Goal: Transaction & Acquisition: Purchase product/service

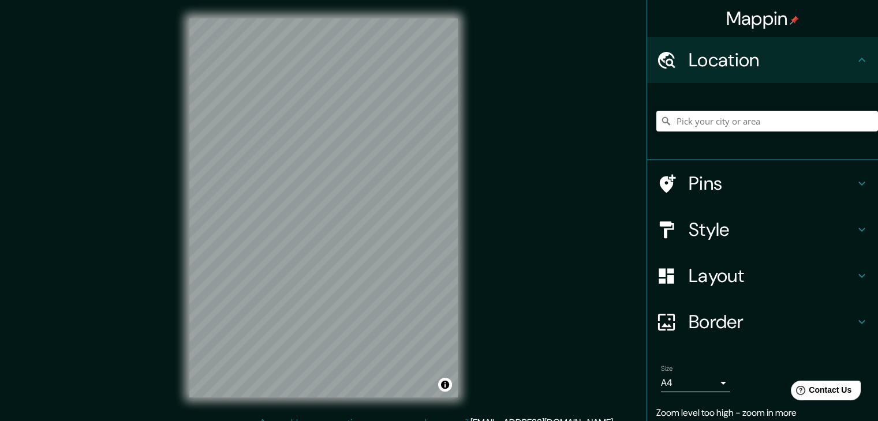
drag, startPoint x: 719, startPoint y: 109, endPoint x: 719, endPoint y: 125, distance: 15.6
click at [719, 110] on div at bounding box center [767, 121] width 222 height 58
click at [718, 125] on input "Pick your city or area" at bounding box center [767, 121] width 222 height 21
type input "k"
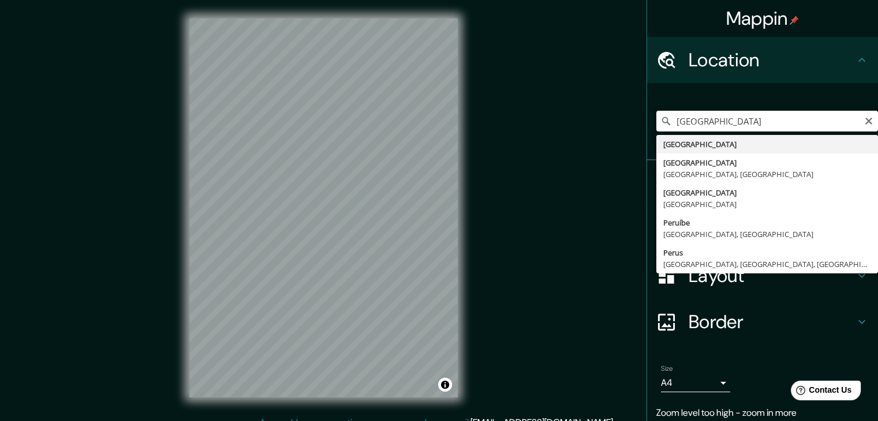
type input "Perú"
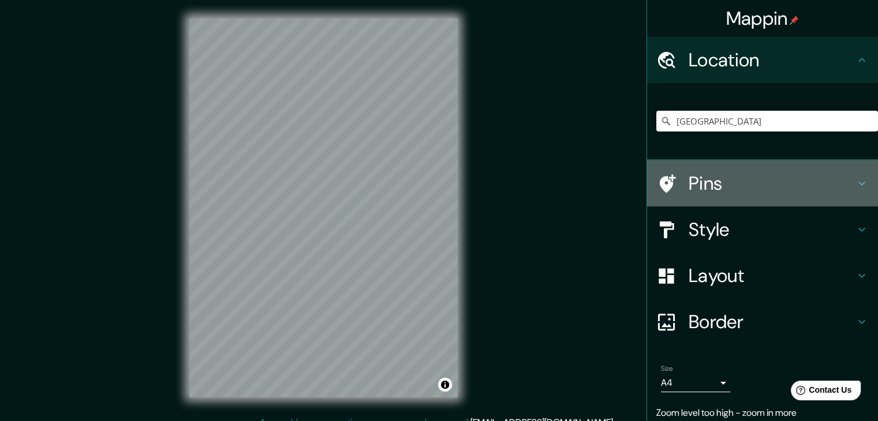
click at [698, 179] on h4 "Pins" at bounding box center [771, 183] width 166 height 23
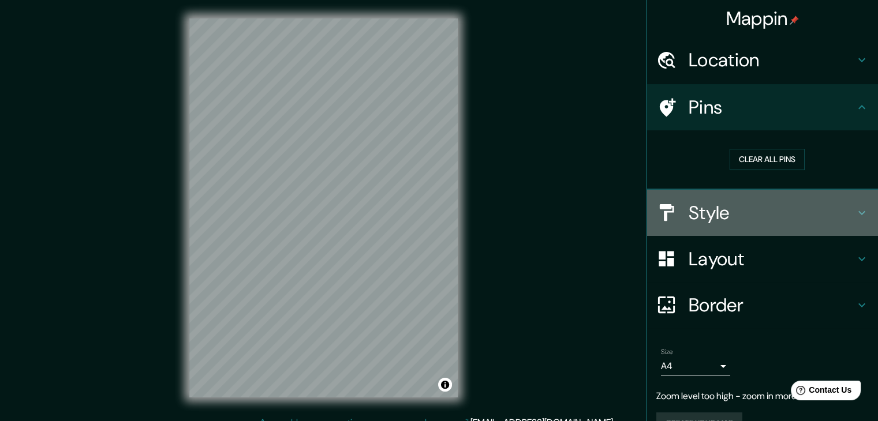
click at [708, 224] on div "Style" at bounding box center [762, 213] width 231 height 46
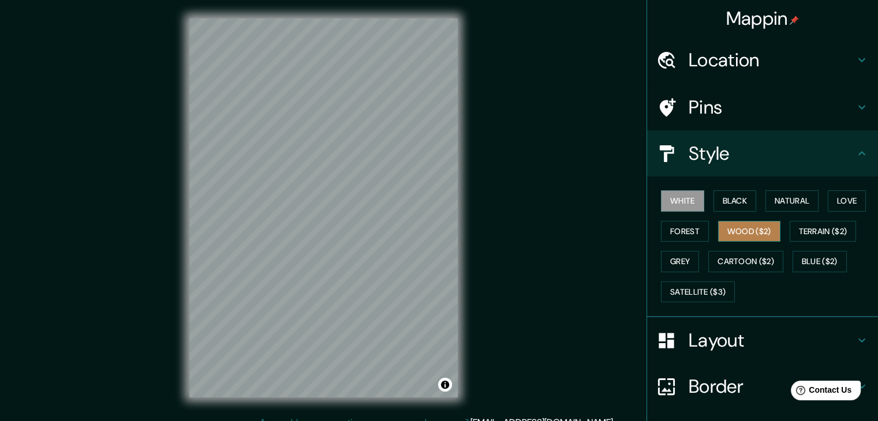
click at [738, 224] on button "Wood ($2)" at bounding box center [749, 231] width 62 height 21
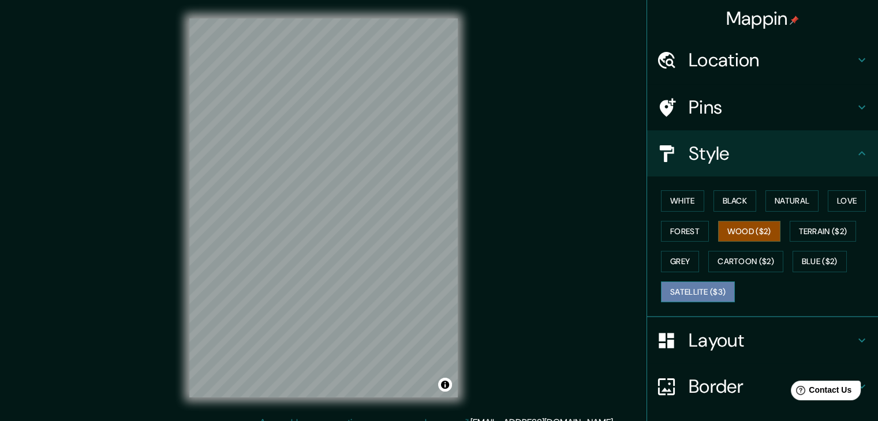
click at [690, 290] on button "Satellite ($3)" at bounding box center [698, 292] width 74 height 21
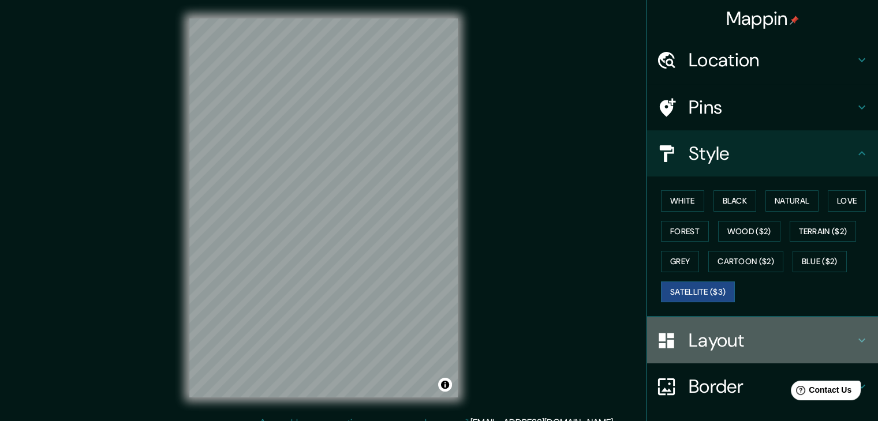
click at [725, 335] on h4 "Layout" at bounding box center [771, 340] width 166 height 23
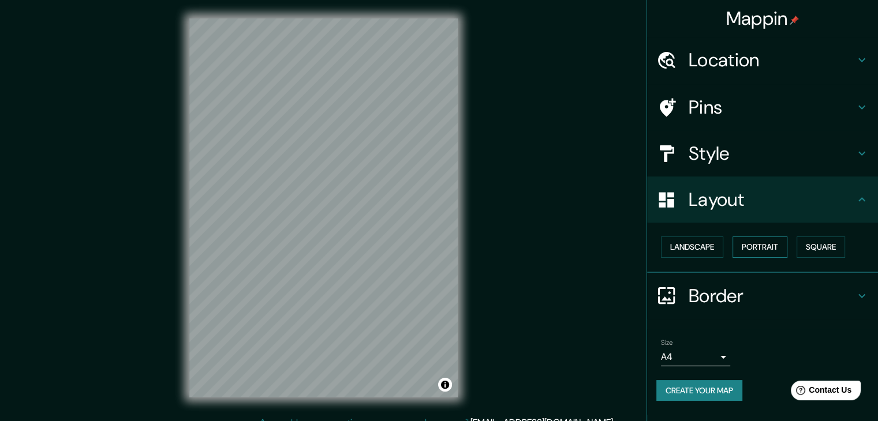
click at [758, 248] on button "Portrait" at bounding box center [759, 247] width 55 height 21
click at [690, 258] on div "Landscape Portrait Square" at bounding box center [767, 247] width 222 height 31
click at [696, 249] on button "Landscape" at bounding box center [692, 247] width 62 height 21
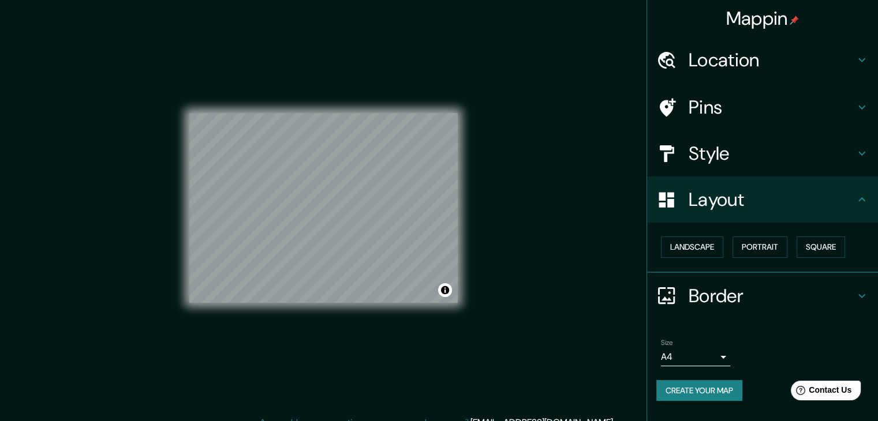
click at [730, 159] on h4 "Style" at bounding box center [771, 153] width 166 height 23
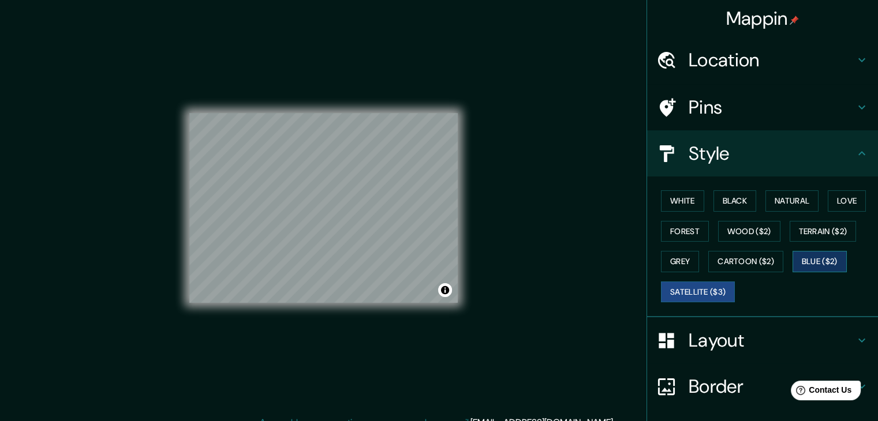
click at [794, 255] on button "Blue ($2)" at bounding box center [819, 261] width 54 height 21
click at [752, 254] on button "Cartoon ($2)" at bounding box center [745, 261] width 75 height 21
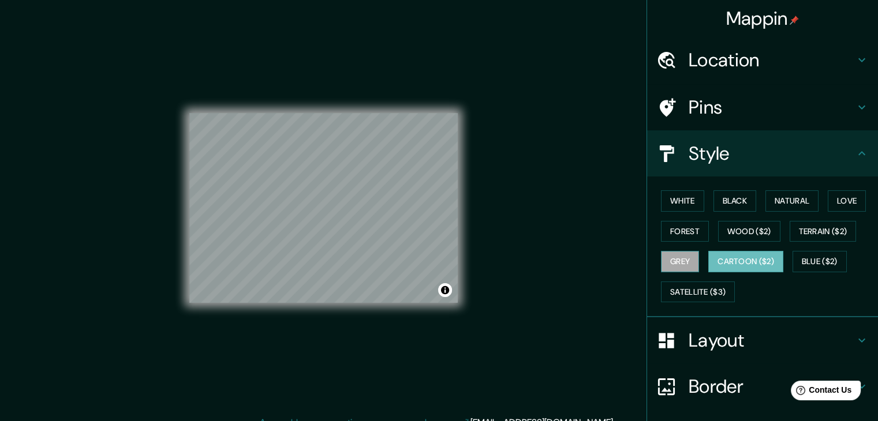
click at [661, 264] on button "Grey" at bounding box center [680, 261] width 38 height 21
click at [692, 287] on button "Satellite ($3)" at bounding box center [698, 292] width 74 height 21
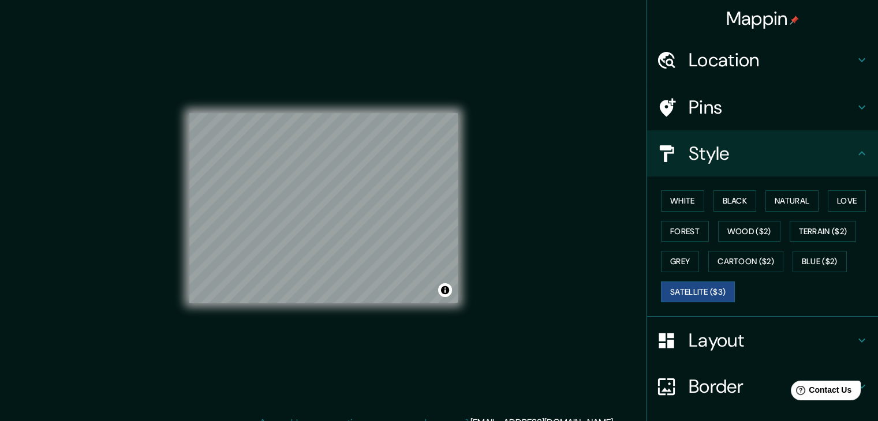
click at [722, 109] on h4 "Pins" at bounding box center [771, 107] width 166 height 23
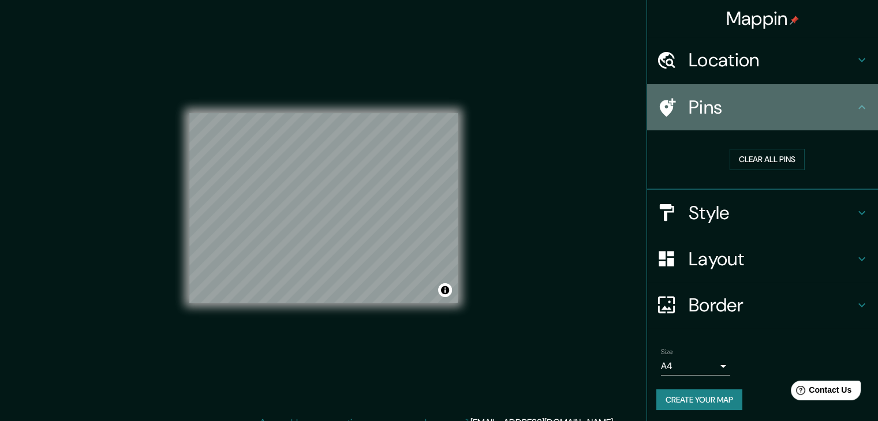
click at [723, 103] on h4 "Pins" at bounding box center [771, 107] width 166 height 23
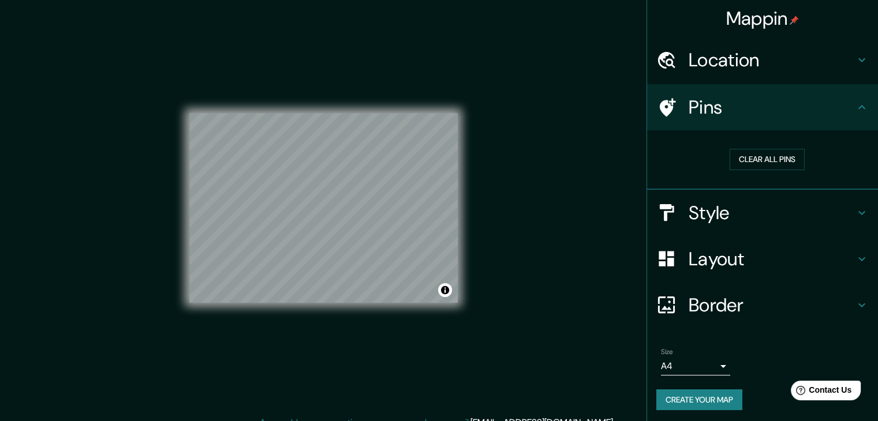
click at [733, 70] on h4 "Location" at bounding box center [771, 59] width 166 height 23
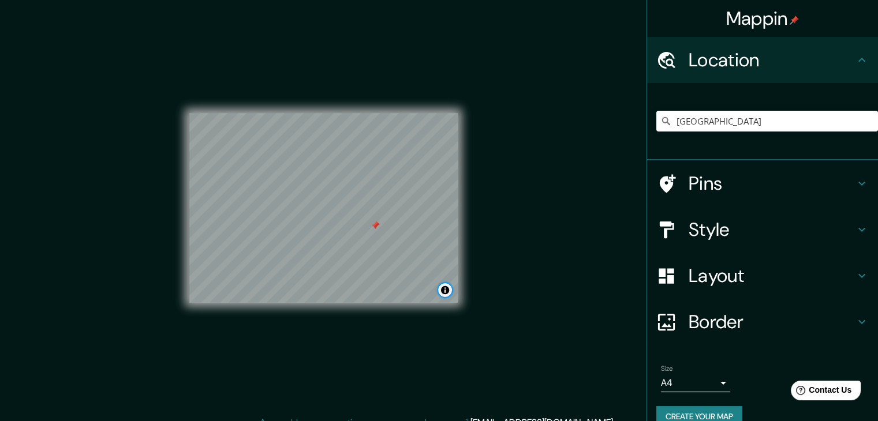
click at [448, 289] on button "Toggle attribution" at bounding box center [445, 290] width 14 height 14
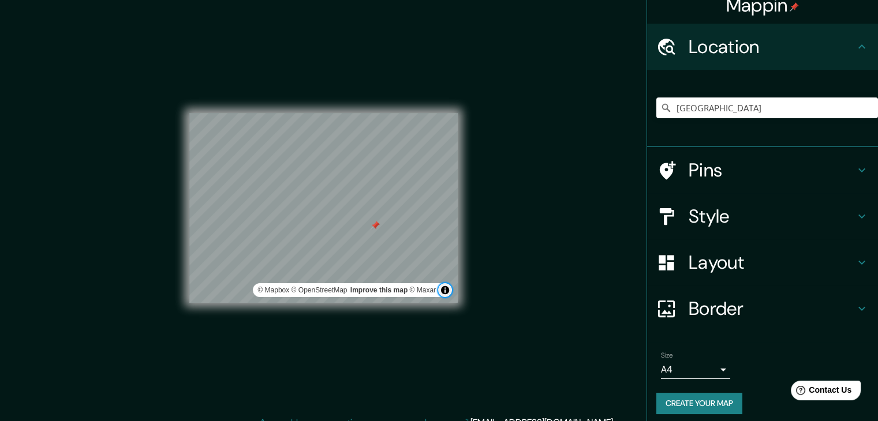
scroll to position [20, 0]
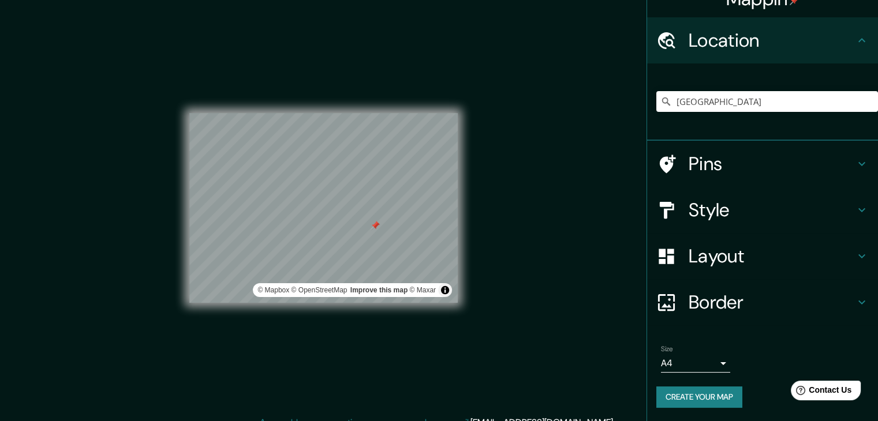
click at [710, 392] on button "Create your map" at bounding box center [699, 397] width 86 height 21
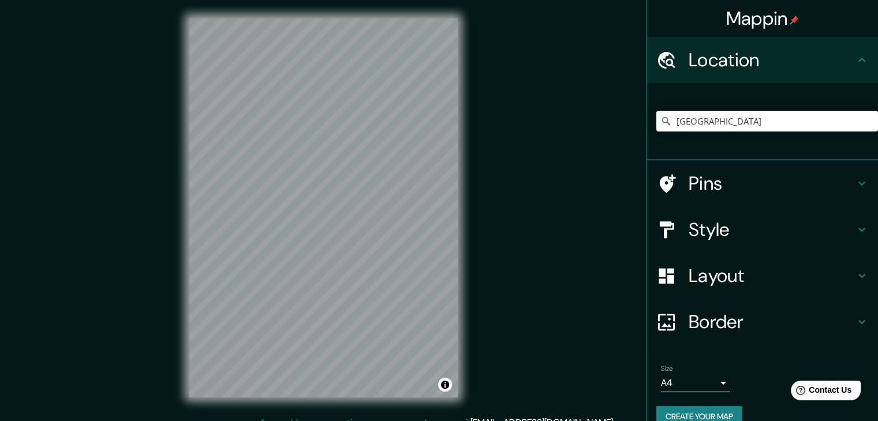
click at [707, 124] on input "[GEOGRAPHIC_DATA]" at bounding box center [767, 121] width 222 height 21
drag, startPoint x: 785, startPoint y: 113, endPoint x: 782, endPoint y: 121, distance: 8.4
click at [785, 114] on input "[GEOGRAPHIC_DATA]" at bounding box center [767, 121] width 222 height 21
click at [782, 121] on input "Perú" at bounding box center [767, 121] width 222 height 21
click at [704, 123] on input "Perú" at bounding box center [767, 121] width 222 height 21
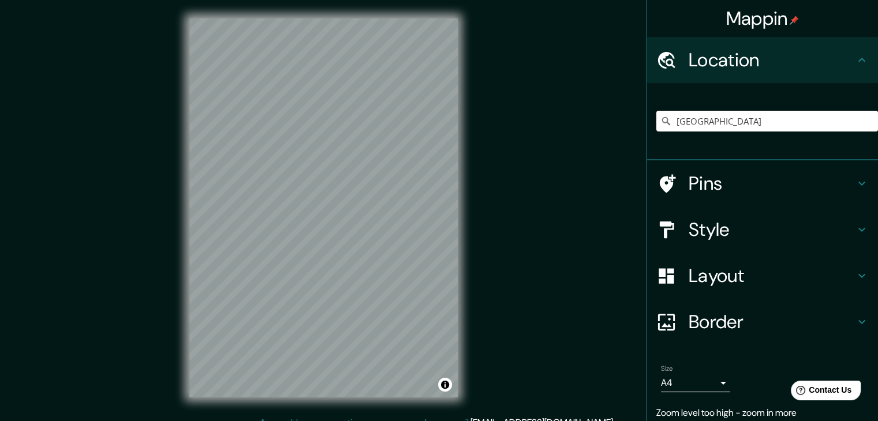
click at [699, 231] on h4 "Style" at bounding box center [771, 229] width 166 height 23
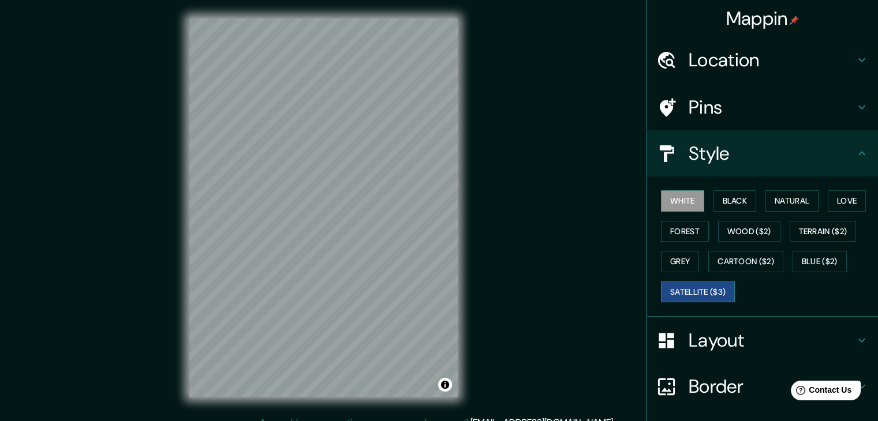
click at [713, 291] on button "Satellite ($3)" at bounding box center [698, 292] width 74 height 21
click at [719, 63] on h4 "Location" at bounding box center [771, 59] width 166 height 23
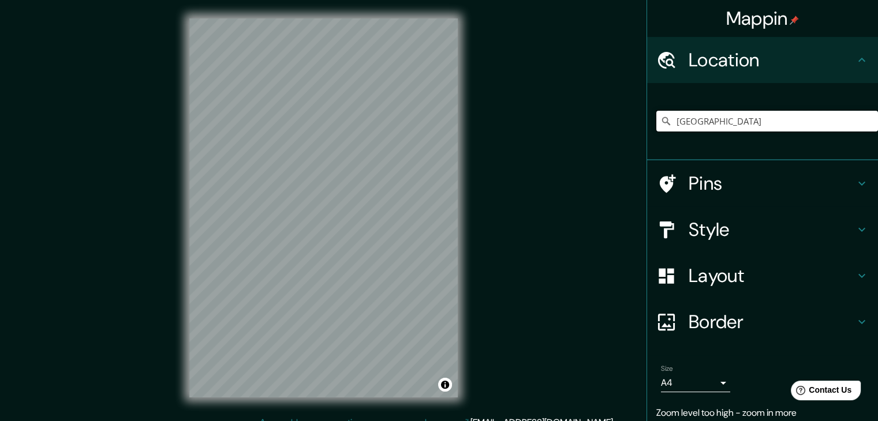
click at [722, 119] on input "[GEOGRAPHIC_DATA]" at bounding box center [767, 121] width 222 height 21
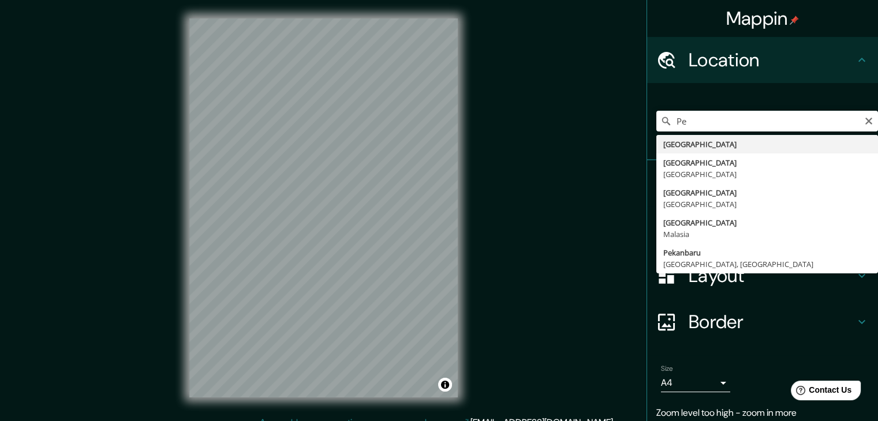
type input "[GEOGRAPHIC_DATA]"
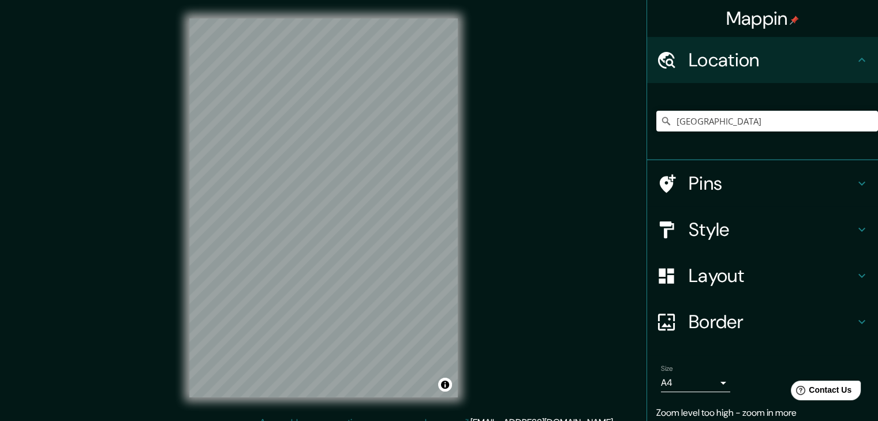
click at [704, 188] on h4 "Pins" at bounding box center [771, 183] width 166 height 23
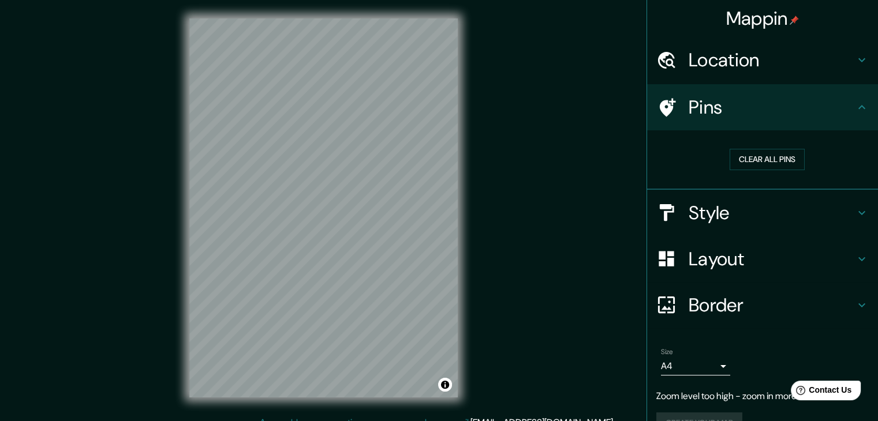
click at [719, 204] on h4 "Style" at bounding box center [771, 212] width 166 height 23
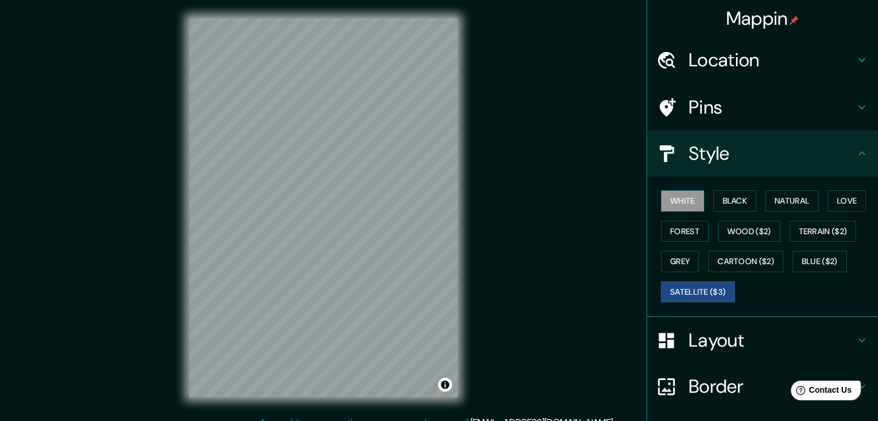
click at [685, 196] on button "White" at bounding box center [682, 200] width 43 height 21
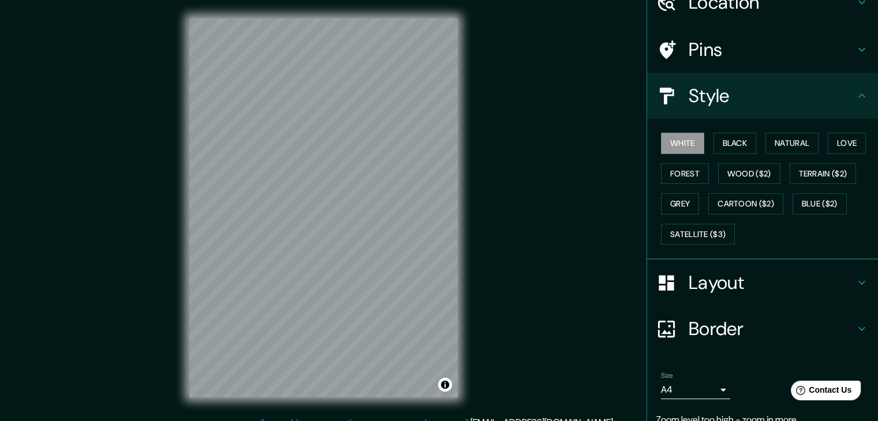
click at [738, 275] on h4 "Layout" at bounding box center [771, 282] width 166 height 23
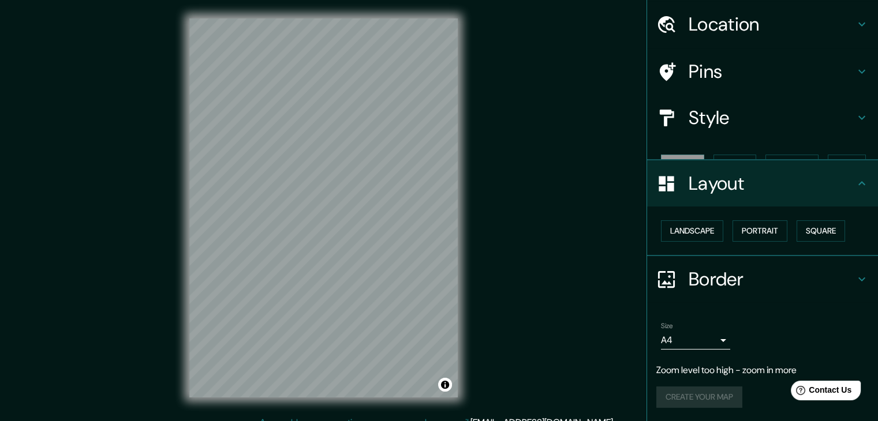
scroll to position [16, 0]
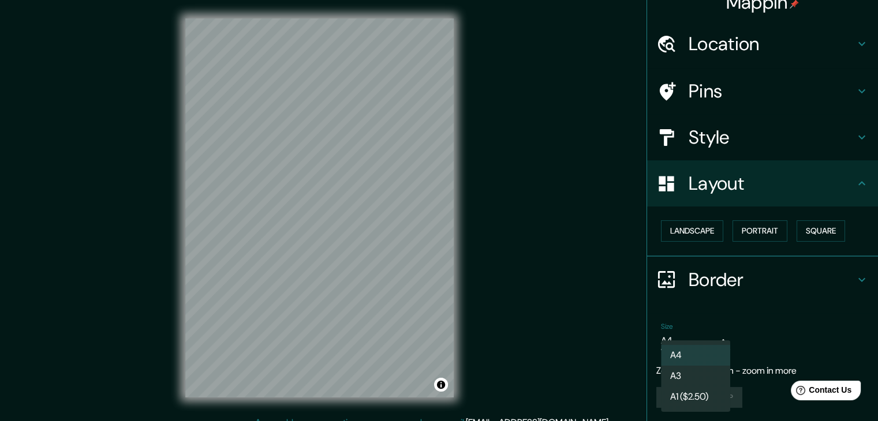
click at [708, 347] on body "Mappin Location Perú Pins Style Layout Landscape Portrait Square Border Choose …" at bounding box center [439, 210] width 878 height 421
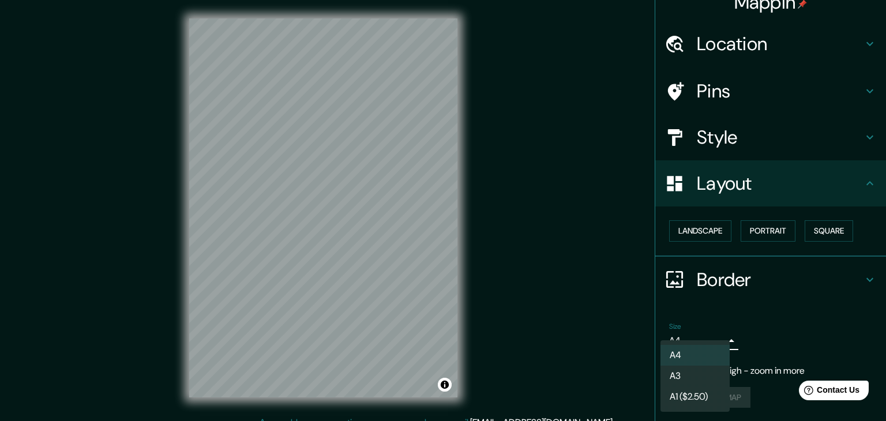
click at [719, 331] on div at bounding box center [443, 210] width 886 height 421
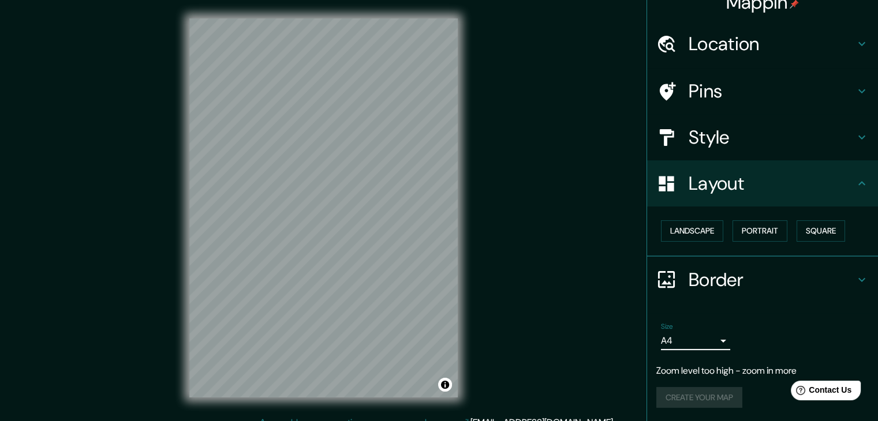
click at [842, 278] on h4 "Border" at bounding box center [771, 279] width 166 height 23
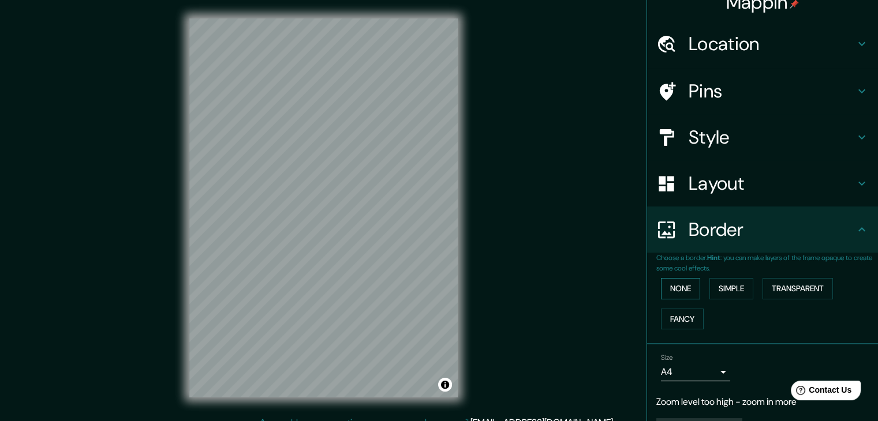
click at [665, 284] on button "None" at bounding box center [680, 288] width 39 height 21
click at [709, 285] on button "Simple" at bounding box center [731, 288] width 44 height 21
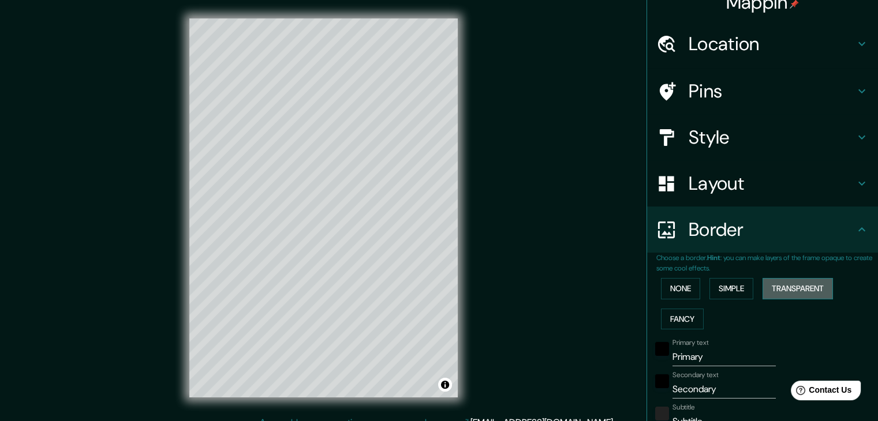
click at [778, 287] on button "Transparent" at bounding box center [797, 288] width 70 height 21
click at [667, 319] on button "Fancy" at bounding box center [682, 319] width 43 height 21
click at [664, 289] on button "None" at bounding box center [680, 288] width 39 height 21
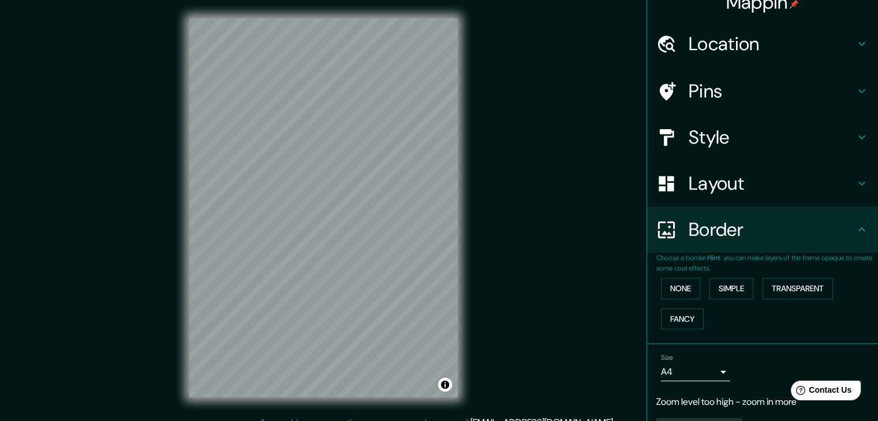
click at [700, 286] on div "None Simple Transparent Fancy" at bounding box center [767, 303] width 222 height 61
click at [715, 283] on button "Simple" at bounding box center [731, 288] width 44 height 21
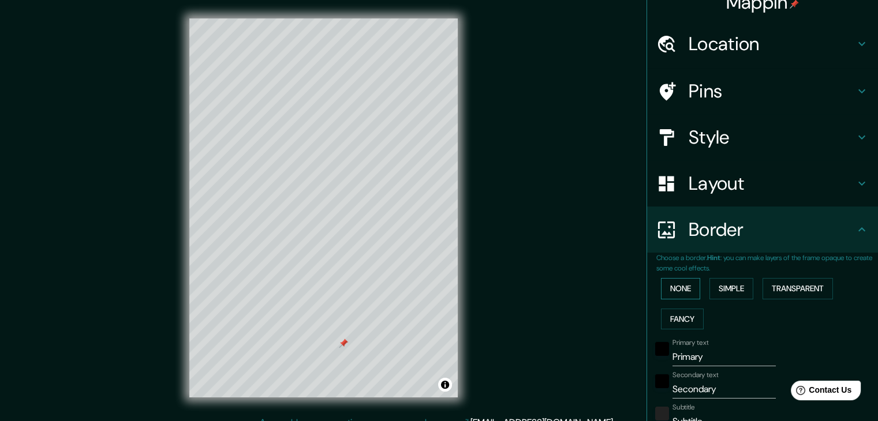
click at [685, 293] on button "None" at bounding box center [680, 288] width 39 height 21
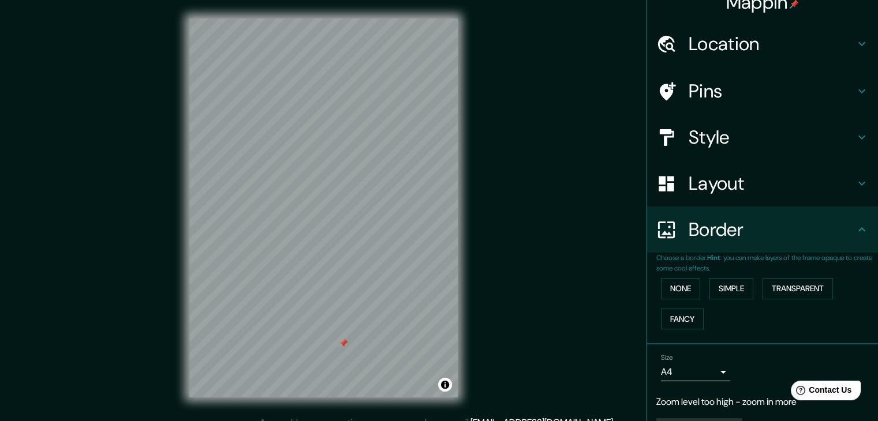
click at [721, 178] on h4 "Layout" at bounding box center [771, 183] width 166 height 23
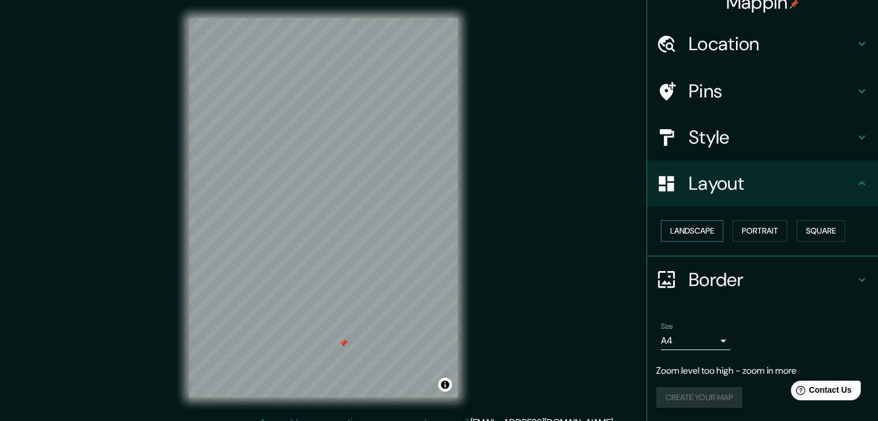
click at [704, 231] on button "Landscape" at bounding box center [692, 230] width 62 height 21
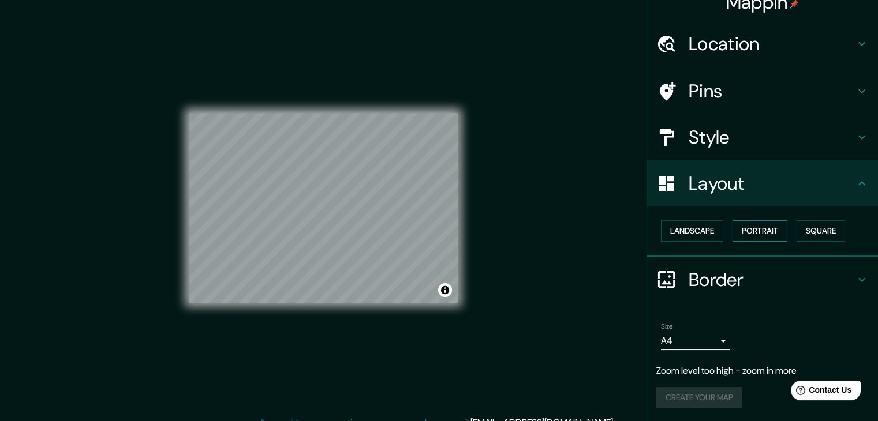
click at [741, 224] on button "Portrait" at bounding box center [759, 230] width 55 height 21
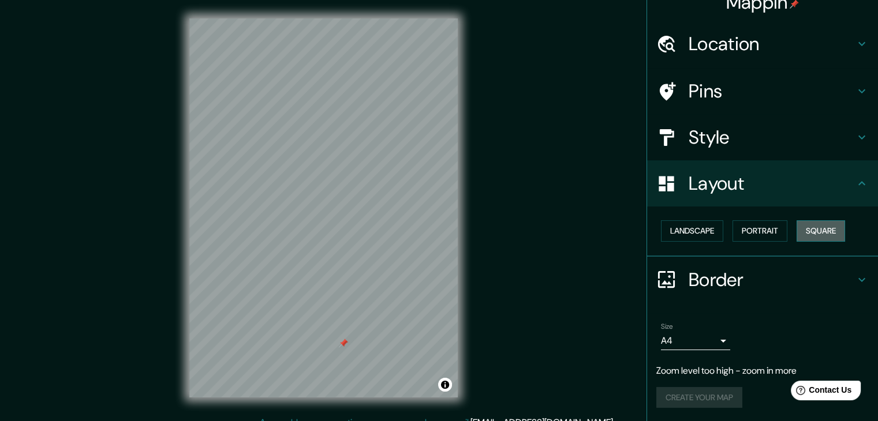
click at [818, 223] on button "Square" at bounding box center [820, 230] width 48 height 21
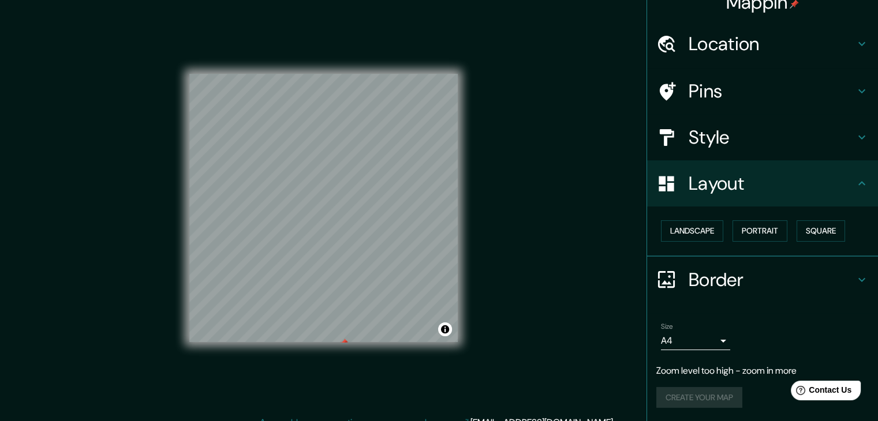
click at [713, 147] on h4 "Style" at bounding box center [771, 137] width 166 height 23
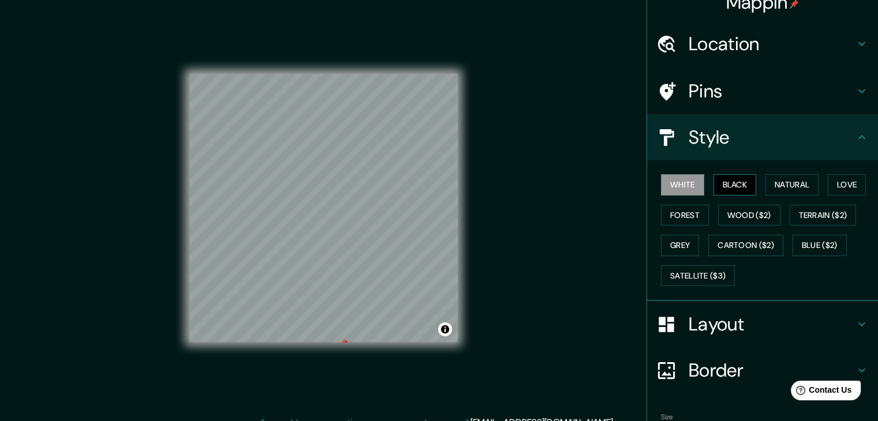
click at [740, 192] on button "Black" at bounding box center [734, 184] width 43 height 21
click at [768, 183] on button "Natural" at bounding box center [791, 184] width 53 height 21
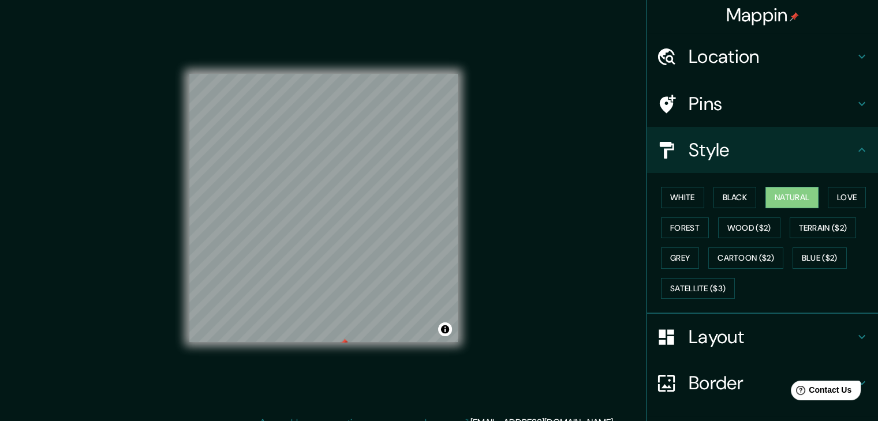
scroll to position [0, 0]
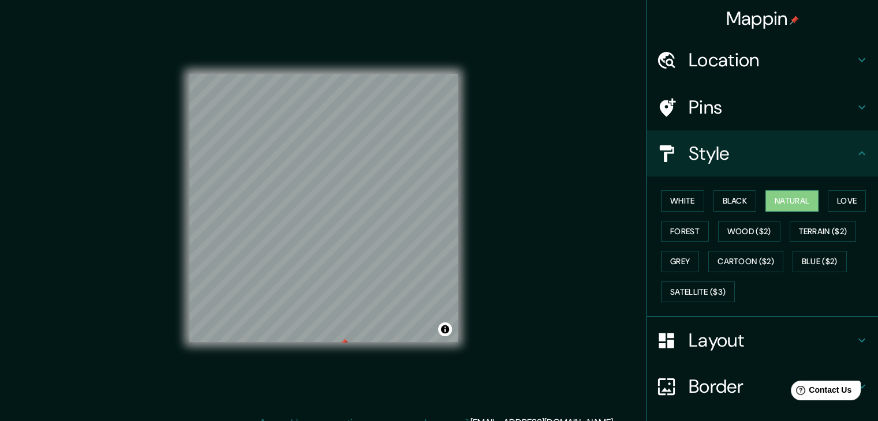
click at [819, 186] on div "White Black Natural Love Forest Wood ($2) Terrain ($2) Grey Cartoon ($2) Blue (…" at bounding box center [767, 246] width 222 height 121
click at [829, 198] on button "Love" at bounding box center [846, 200] width 38 height 21
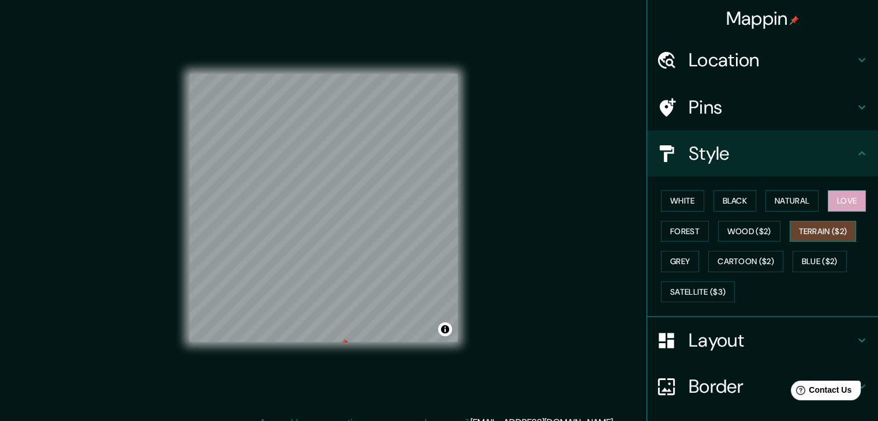
click at [834, 234] on button "Terrain ($2)" at bounding box center [822, 231] width 67 height 21
click at [702, 298] on button "Satellite ($3)" at bounding box center [698, 292] width 74 height 21
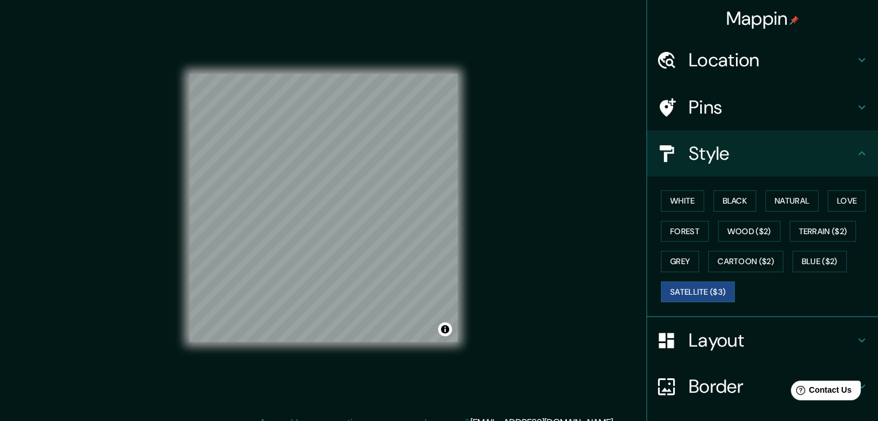
click at [704, 68] on h4 "Location" at bounding box center [771, 59] width 166 height 23
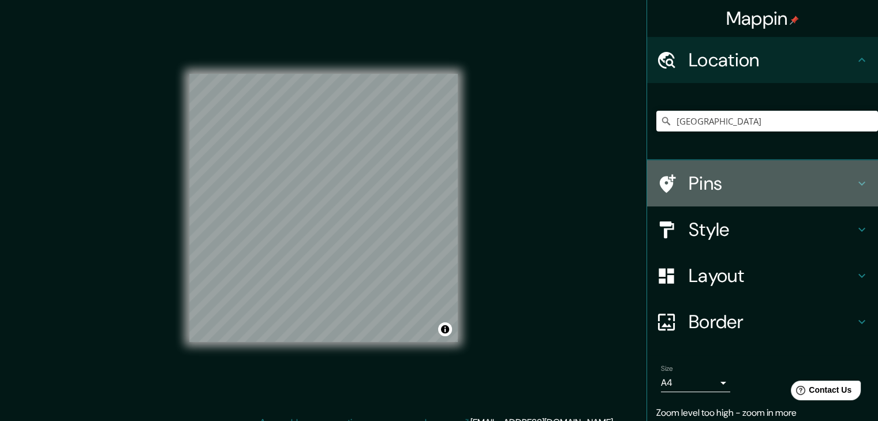
click at [700, 177] on h4 "Pins" at bounding box center [771, 183] width 166 height 23
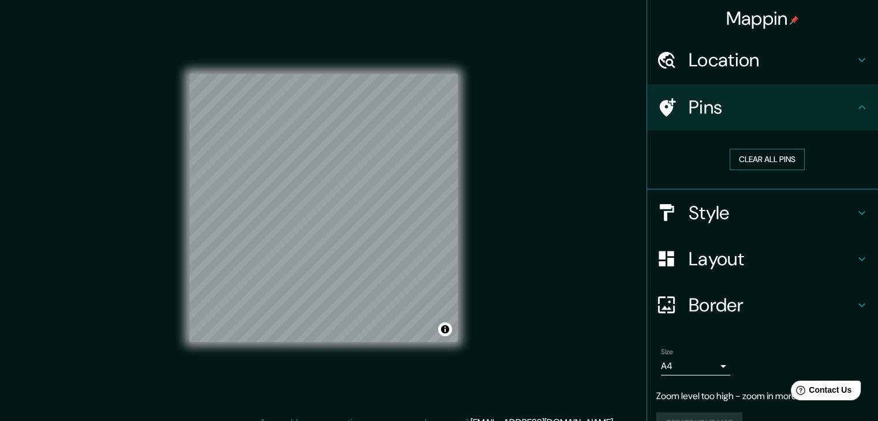
click at [759, 158] on button "Clear all pins" at bounding box center [766, 159] width 75 height 21
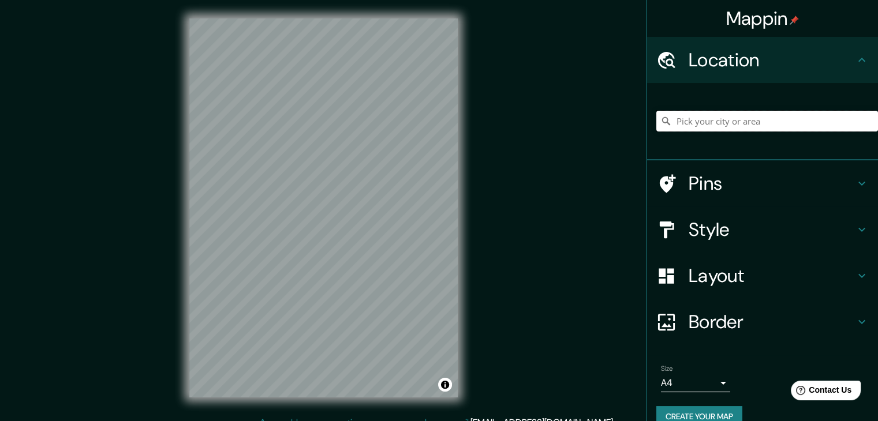
click at [698, 116] on input "Pick your city or area" at bounding box center [767, 121] width 222 height 21
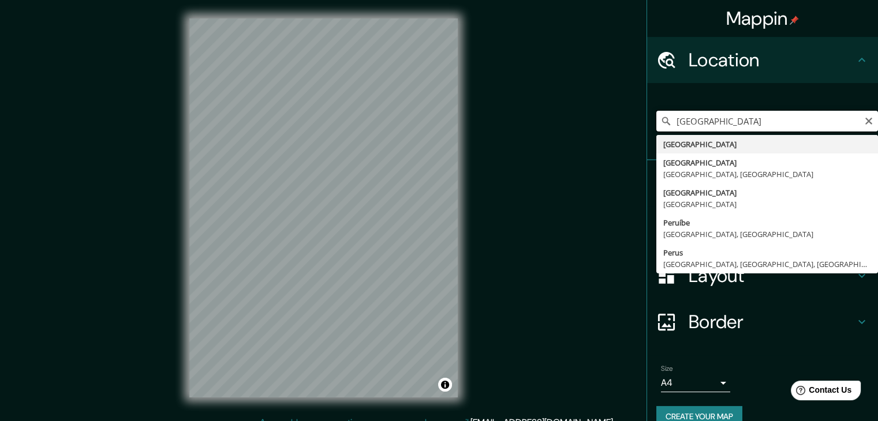
click at [700, 115] on input "Perú" at bounding box center [767, 121] width 222 height 21
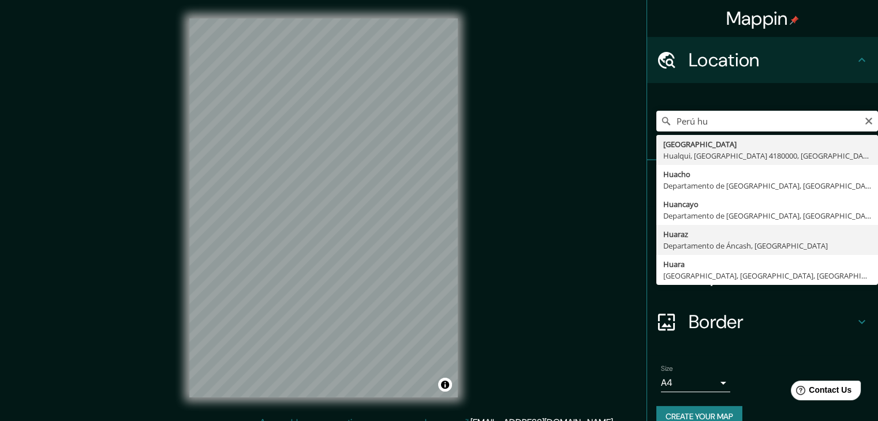
type input "Huaraz, Departamento de Áncash, Perú"
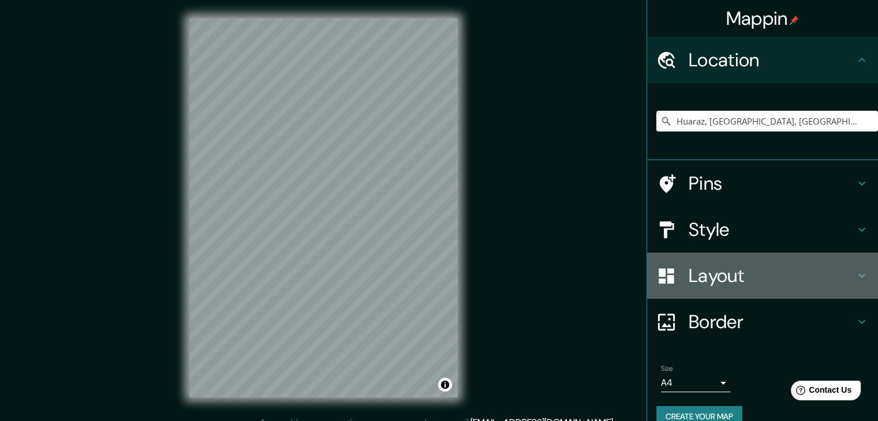
click at [703, 275] on h4 "Layout" at bounding box center [771, 275] width 166 height 23
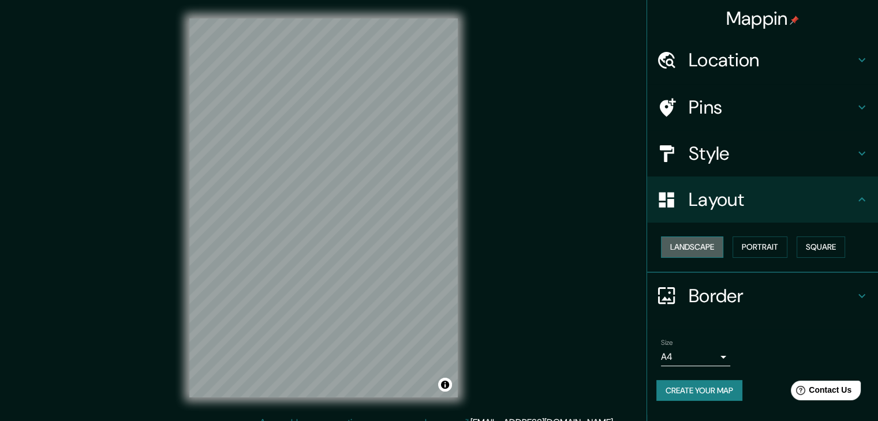
click at [695, 248] on button "Landscape" at bounding box center [692, 247] width 62 height 21
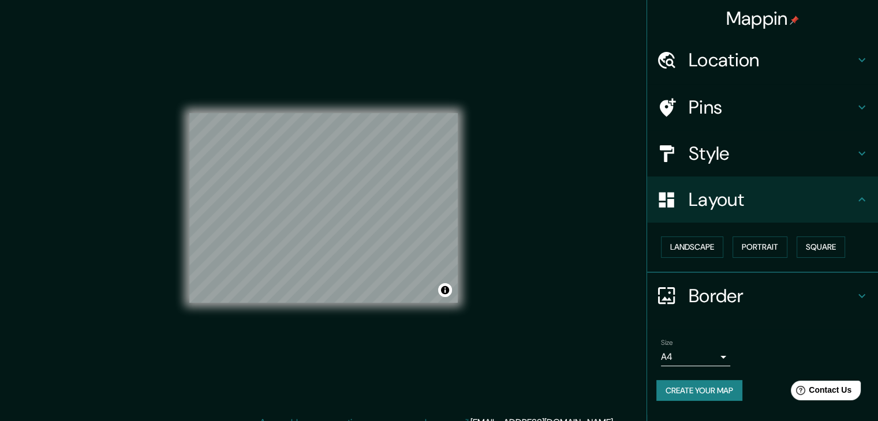
click at [717, 155] on h4 "Style" at bounding box center [771, 153] width 166 height 23
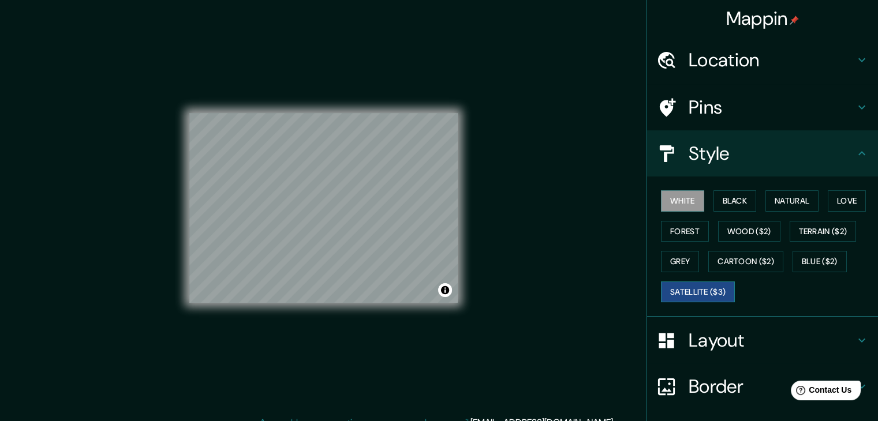
click at [697, 290] on button "Satellite ($3)" at bounding box center [698, 292] width 74 height 21
click at [173, 186] on div "© Mapbox © OpenStreetMap Improve this map © Maxar" at bounding box center [323, 208] width 305 height 416
click at [772, 248] on div "White Black Natural Love Forest Wood ($2) Terrain ($2) Grey Cartoon ($2) Blue (…" at bounding box center [767, 246] width 222 height 121
click at [764, 261] on button "Cartoon ($2)" at bounding box center [745, 261] width 75 height 21
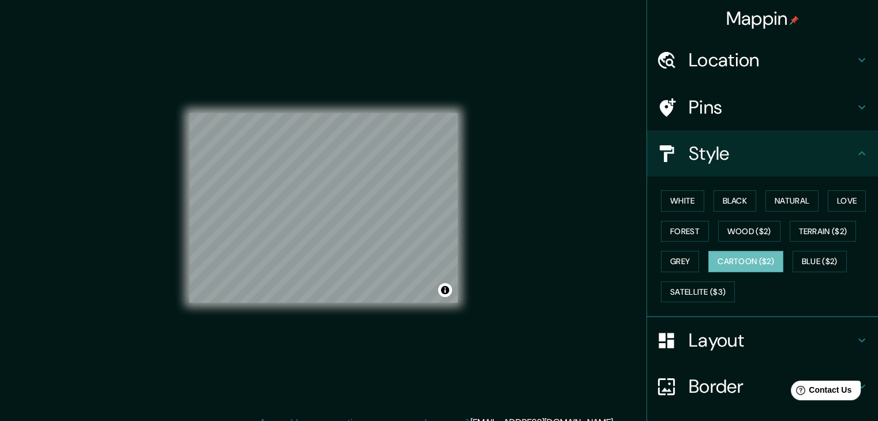
click at [785, 259] on div "White Black Natural Love Forest Wood ($2) Terrain ($2) Grey Cartoon ($2) Blue (…" at bounding box center [767, 246] width 222 height 121
click at [752, 238] on button "Wood ($2)" at bounding box center [749, 231] width 62 height 21
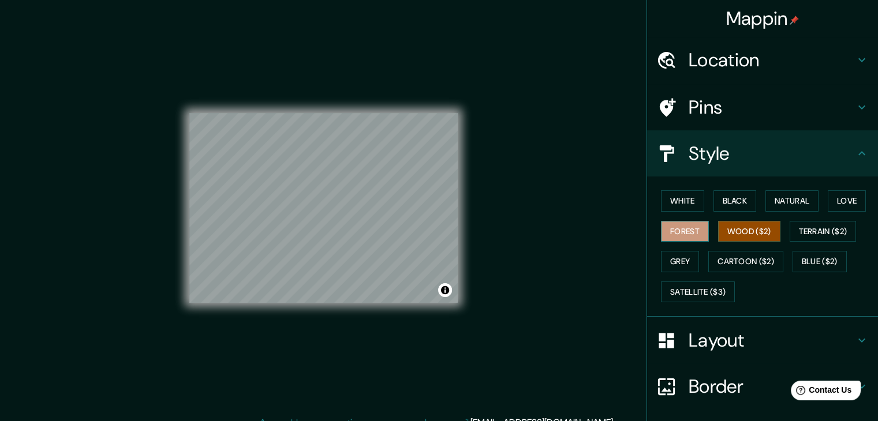
click at [670, 239] on button "Forest" at bounding box center [685, 231] width 48 height 21
click at [667, 255] on button "Grey" at bounding box center [680, 261] width 38 height 21
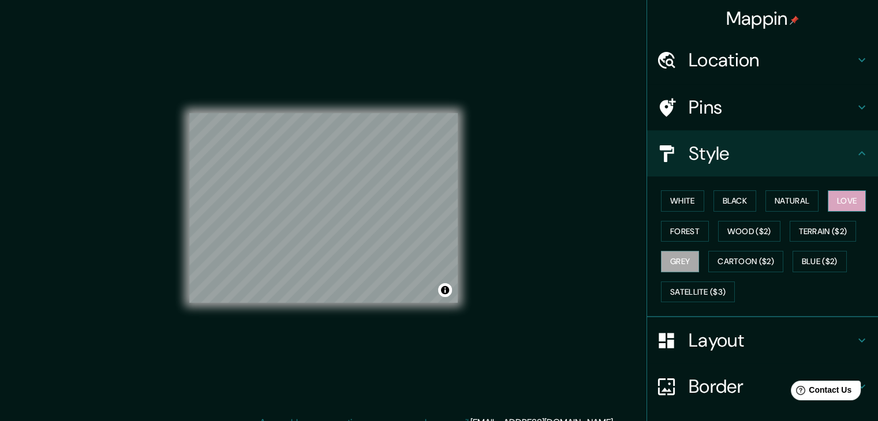
click at [854, 198] on button "Love" at bounding box center [846, 200] width 38 height 21
click at [800, 200] on button "Natural" at bounding box center [791, 200] width 53 height 21
click at [752, 207] on div "White Black Natural Love Forest Wood ($2) Terrain ($2) Grey Cartoon ($2) Blue (…" at bounding box center [767, 246] width 222 height 121
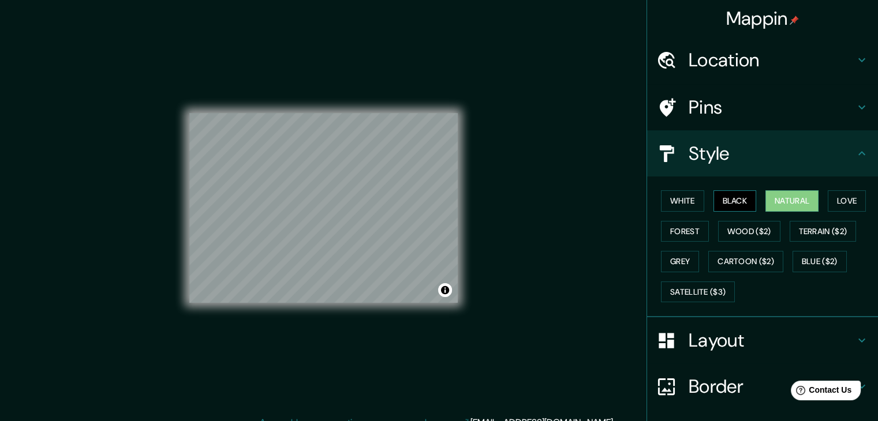
click at [732, 205] on button "Black" at bounding box center [734, 200] width 43 height 21
click at [717, 284] on button "Satellite ($3)" at bounding box center [698, 292] width 74 height 21
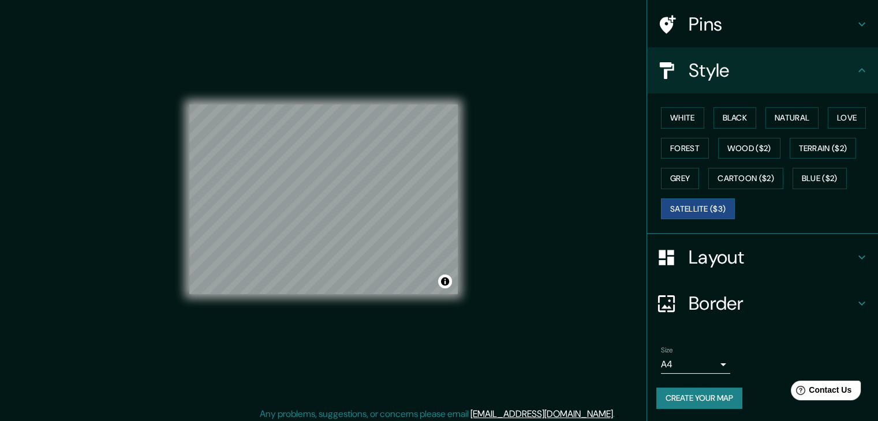
scroll to position [13, 0]
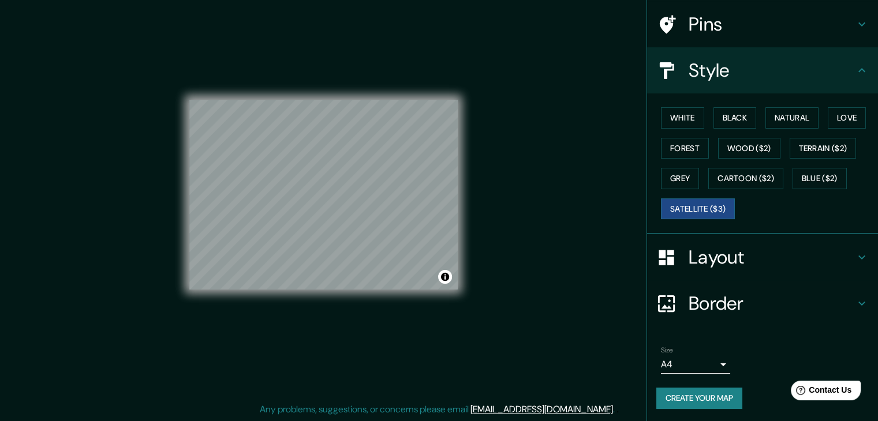
click at [701, 403] on button "Create your map" at bounding box center [699, 398] width 86 height 21
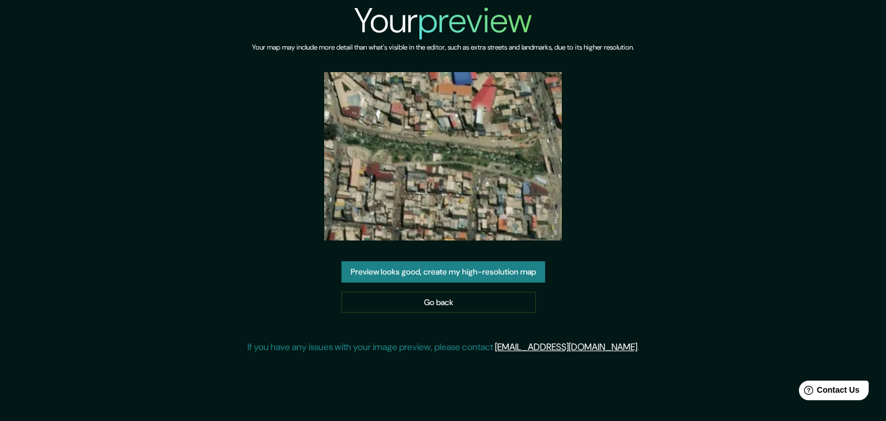
click at [436, 273] on button "Preview looks good, create my high-resolution map" at bounding box center [444, 271] width 204 height 21
click at [443, 182] on img at bounding box center [443, 156] width 238 height 168
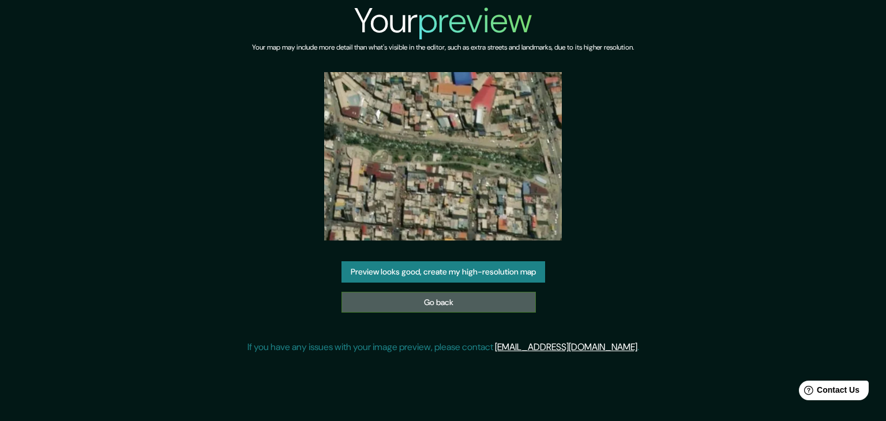
click at [458, 303] on link "Go back" at bounding box center [439, 302] width 194 height 21
